Goal: Information Seeking & Learning: Check status

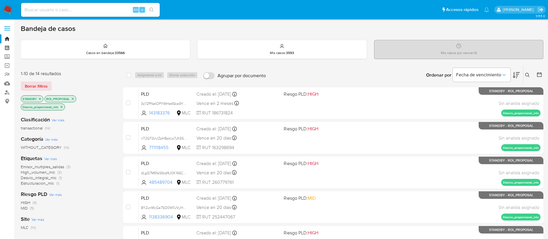
click at [525, 74] on icon at bounding box center [527, 75] width 5 height 5
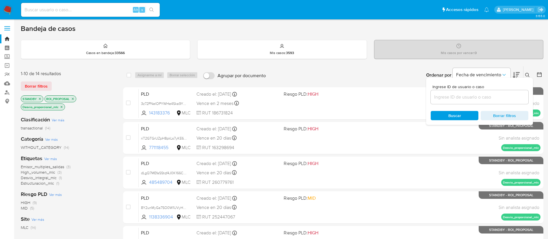
click at [500, 98] on input at bounding box center [480, 97] width 98 height 8
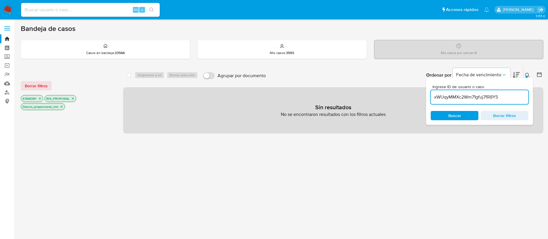
click at [519, 98] on input "xWUqyMMXc2Wm71gfuj7fR8Y5" at bounding box center [480, 97] width 98 height 8
type input "xWUqyMMXc2Wm71gfuj7fR8Y5"
click at [505, 106] on div "Ingrese ID de usuario o caso xWUqyMMXc2Wm71gfuj7fR8Y5 Buscar Borrar filtros" at bounding box center [479, 101] width 107 height 47
click at [504, 105] on div "Ingrese ID de usuario o caso xWUqyMMXc2Wm71gfuj7fR8Y5 Buscar Borrar filtros" at bounding box center [479, 101] width 107 height 47
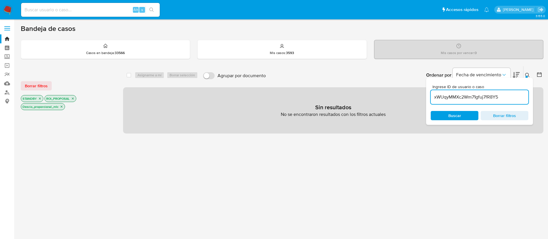
click at [504, 105] on div "Ingrese ID de usuario o caso xWUqyMMXc2Wm71gfuj7fR8Y5 Buscar Borrar filtros" at bounding box center [479, 101] width 107 height 47
click at [501, 94] on input "xWUqyMMXc2Wm71gfuj7fR8Y5" at bounding box center [480, 97] width 98 height 8
click at [71, 100] on icon "close-filter" at bounding box center [72, 98] width 3 height 3
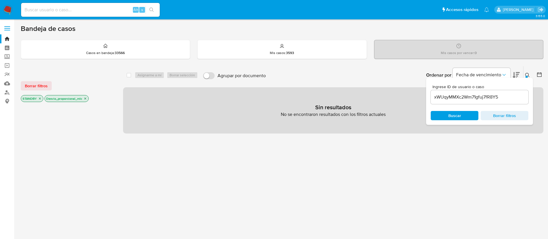
click at [40, 99] on icon "close-filter" at bounding box center [39, 98] width 3 height 3
click at [61, 99] on icon "close-filter" at bounding box center [62, 99] width 2 height 2
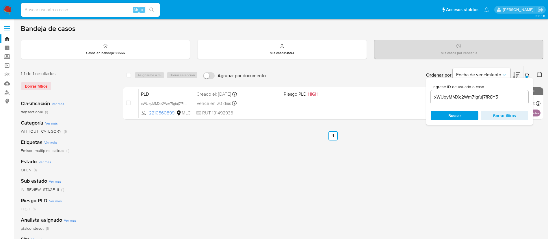
click at [526, 72] on button at bounding box center [528, 75] width 10 height 7
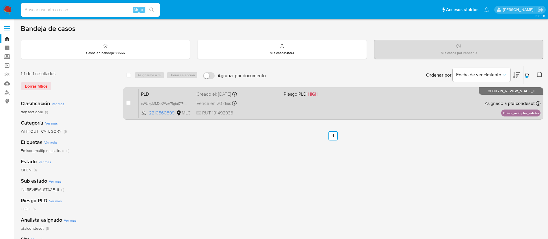
click at [358, 103] on div "PLD xWUqyMMXc2Wm71gfuj7fR8Y5 2210560899 MLC Riesgo PLD: HIGH Creado el: 12/06/2…" at bounding box center [340, 103] width 402 height 29
click at [257, 89] on div "PLD xWUqyMMXc2Wm71gfuj7fR8Y5 2210560899 MLC Riesgo PLD: HIGH Creado el: 12/06/2…" at bounding box center [340, 103] width 402 height 29
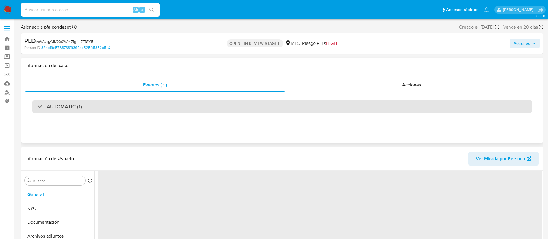
click at [229, 107] on div "AUTOMATIC (1)" at bounding box center [281, 106] width 499 height 13
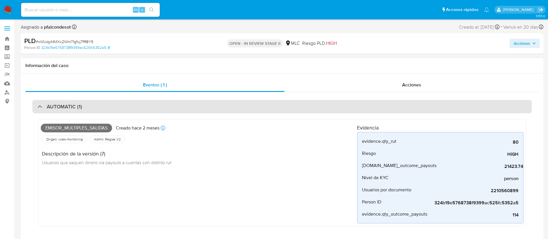
select select "10"
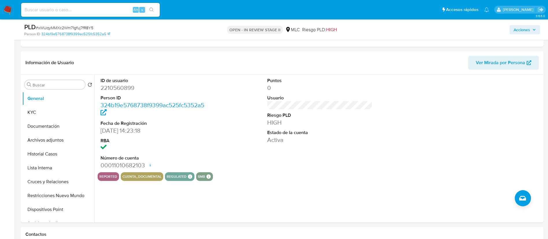
scroll to position [184, 0]
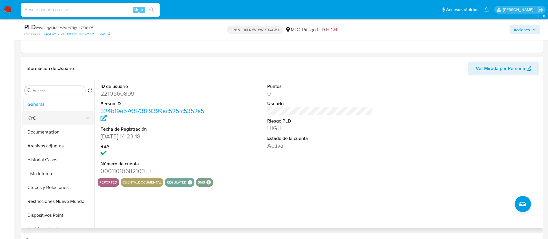
click at [61, 115] on button "KYC" at bounding box center [56, 118] width 68 height 14
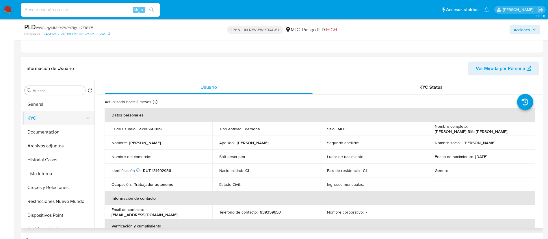
click at [52, 111] on button "KYC" at bounding box center [56, 118] width 68 height 14
click at [46, 104] on button "General" at bounding box center [56, 104] width 68 height 14
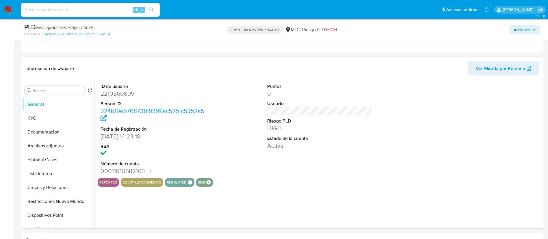
click at [83, 28] on span "# xWUqyMMXc2Wm71gfuj7fR8Y5" at bounding box center [64, 28] width 57 height 6
copy span "xWUqyMMXc2Wm71gfuj7fR8Y5"
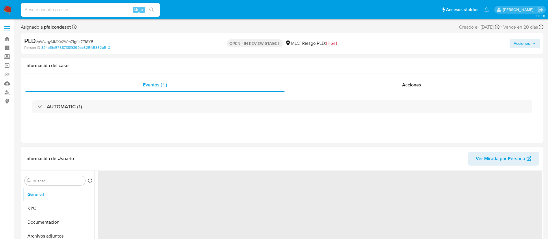
select select "10"
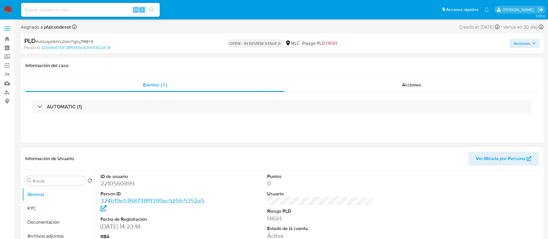
click at [133, 186] on dd "2210560899" at bounding box center [152, 183] width 105 height 8
copy dd "2210560899"
click at [64, 42] on span "# xWUqyMMXc2Wm71gfuj7fR8Y5" at bounding box center [64, 42] width 57 height 6
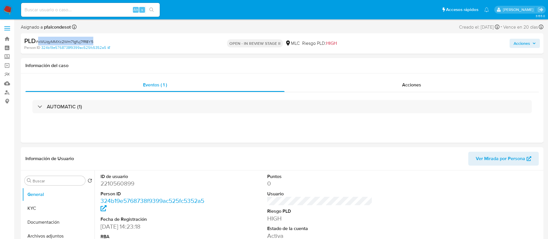
click at [64, 42] on span "# xWUqyMMXc2Wm71gfuj7fR8Y5" at bounding box center [64, 42] width 57 height 6
copy span "xWUqyMMXc2Wm71gfuj7fR8Y5"
click at [116, 92] on div "Eventos ( 1 )" at bounding box center [154, 85] width 259 height 14
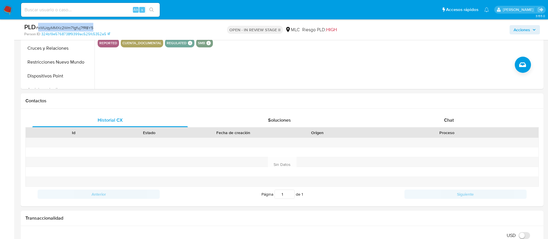
scroll to position [84, 0]
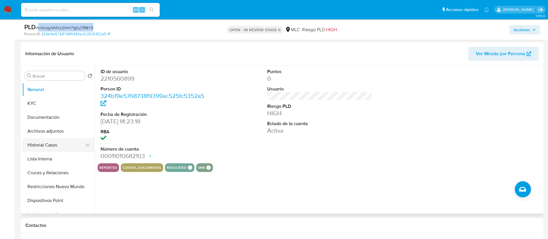
click at [42, 147] on button "Historial Casos" at bounding box center [56, 145] width 68 height 14
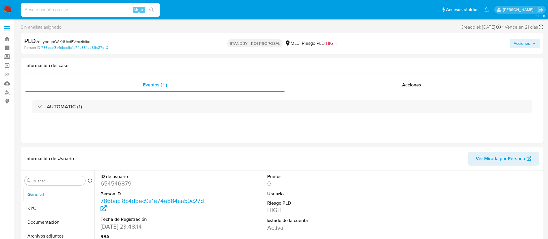
select select "10"
